Goal: Transaction & Acquisition: Subscribe to service/newsletter

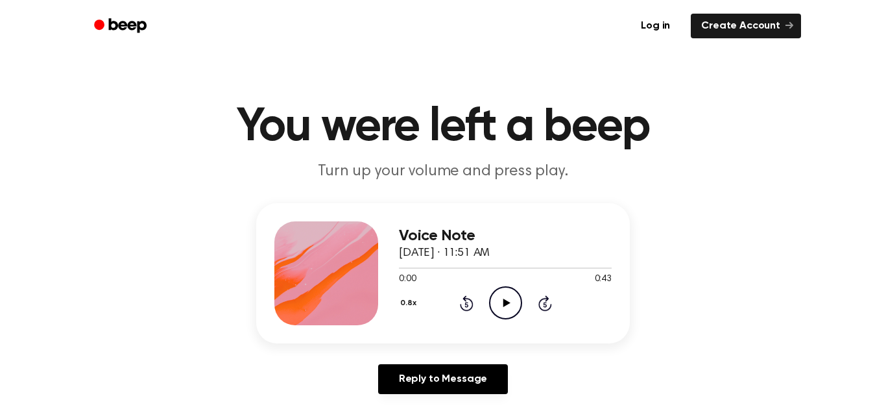
click at [507, 302] on icon at bounding box center [506, 302] width 7 height 8
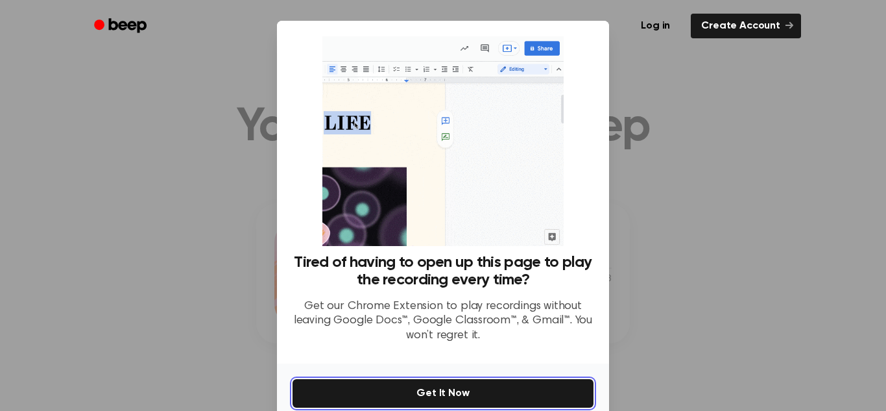
click at [468, 394] on button "Get It Now" at bounding box center [443, 393] width 301 height 29
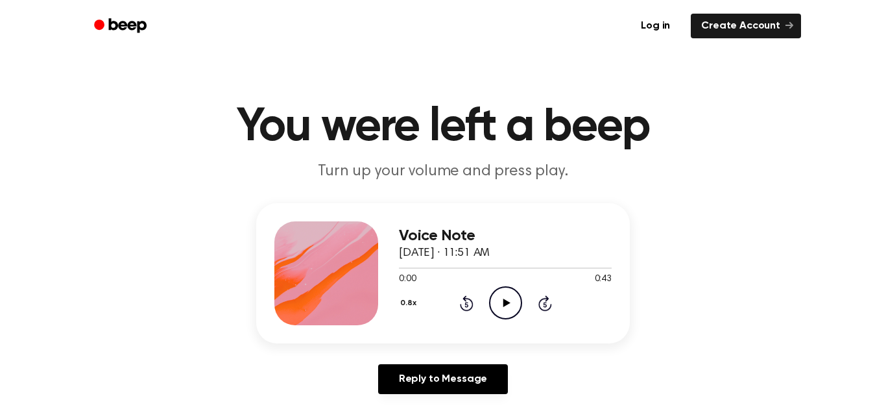
click at [505, 301] on icon at bounding box center [506, 302] width 7 height 8
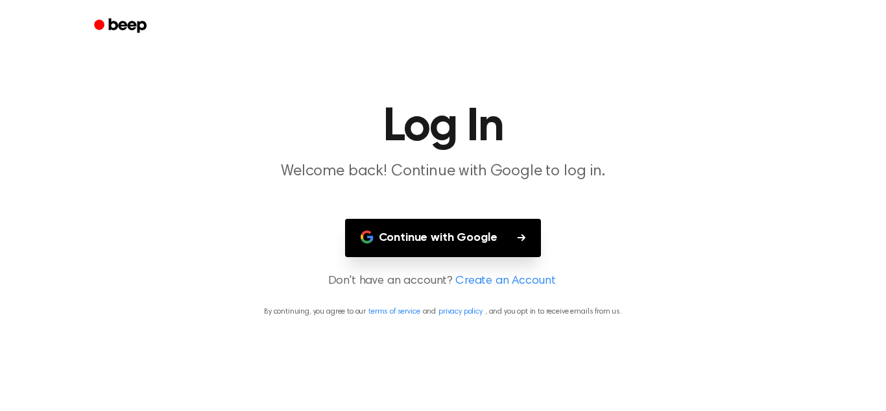
click at [451, 237] on button "Continue with Google" at bounding box center [443, 238] width 197 height 38
